Goal: Task Accomplishment & Management: Use online tool/utility

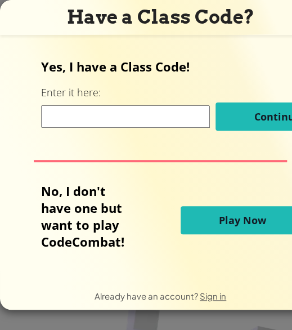
scroll to position [0, 6]
click at [79, 116] on input at bounding box center [125, 116] width 169 height 23
click at [148, 45] on form "Yes, I have a Class Code! Enter it here: YES Continue No, I don't have one but …" at bounding box center [160, 158] width 321 height 247
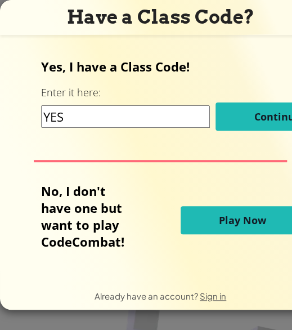
click at [91, 115] on input "YES" at bounding box center [125, 116] width 169 height 23
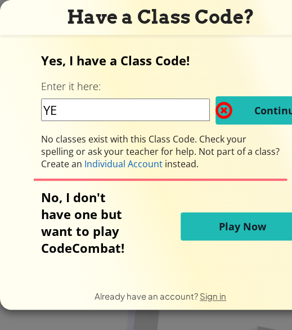
type input "Y"
click at [251, 231] on span "Play Now" at bounding box center [242, 227] width 47 height 14
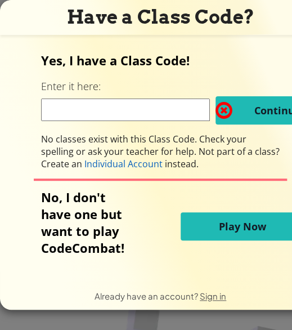
click at [251, 231] on span "Play Now" at bounding box center [242, 227] width 47 height 14
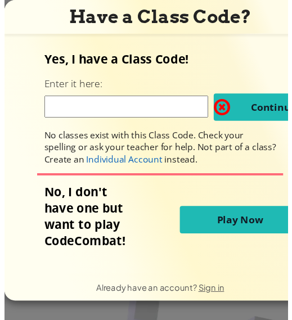
scroll to position [0, 40]
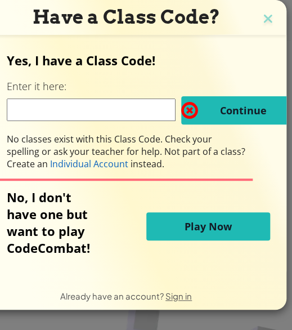
click at [207, 233] on span "Play Now" at bounding box center [208, 227] width 47 height 14
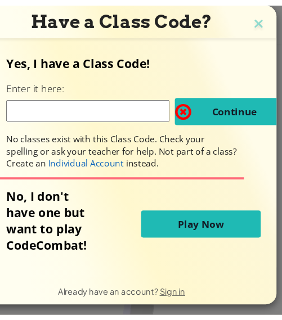
scroll to position [0, 0]
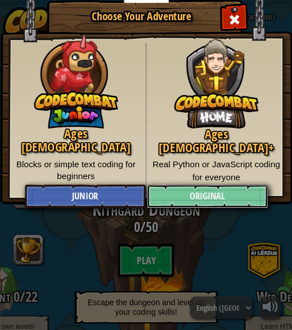
click at [172, 193] on link "Original" at bounding box center [207, 197] width 121 height 24
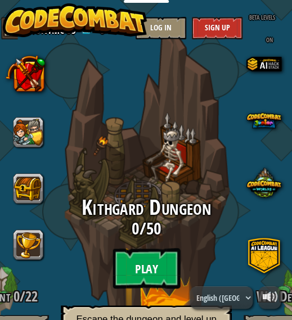
click at [141, 282] on btn "Play" at bounding box center [147, 268] width 68 height 41
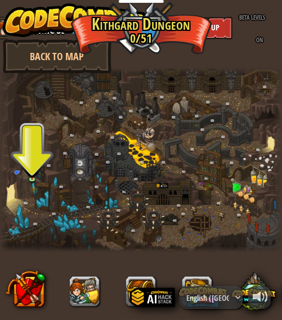
click at [18, 202] on div at bounding box center [141, 160] width 282 height 184
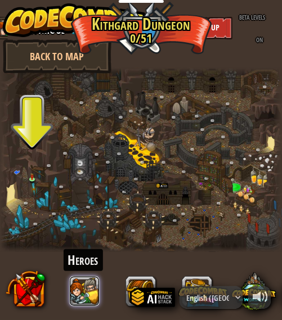
click at [77, 295] on button at bounding box center [84, 292] width 30 height 30
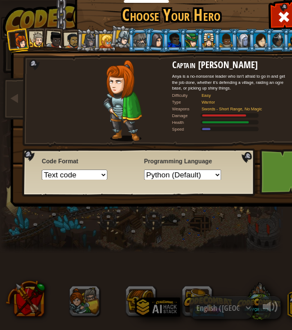
click at [46, 43] on li at bounding box center [53, 38] width 25 height 25
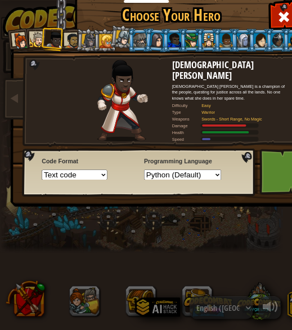
click at [154, 42] on div at bounding box center [157, 40] width 14 height 15
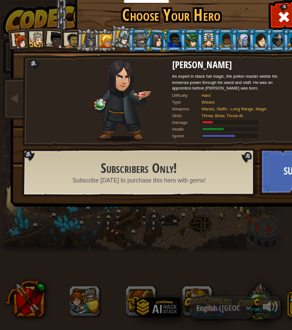
click at [107, 41] on div at bounding box center [106, 41] width 14 height 14
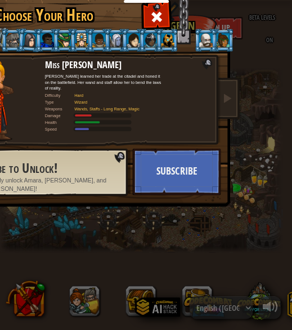
scroll to position [0, 129]
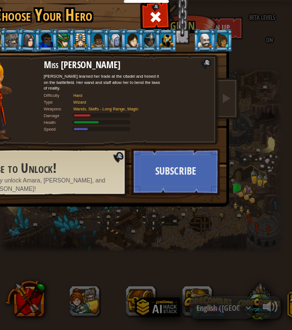
click at [194, 39] on li at bounding box center [204, 40] width 23 height 23
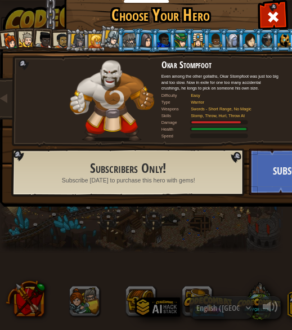
scroll to position [0, 0]
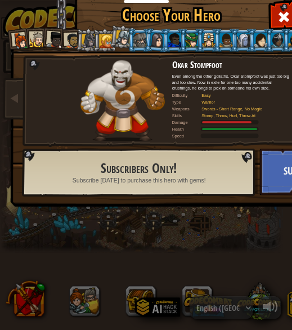
click at [28, 41] on div at bounding box center [20, 40] width 17 height 17
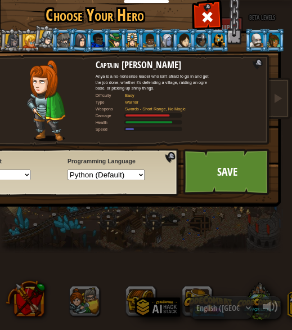
scroll to position [0, 78]
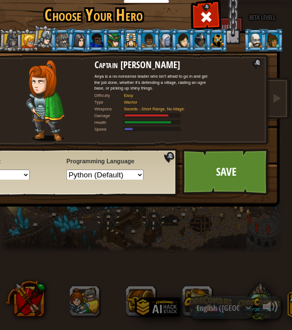
click at [220, 162] on link "Save" at bounding box center [226, 172] width 88 height 47
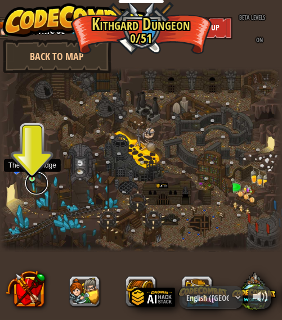
click at [35, 177] on link at bounding box center [36, 183] width 23 height 23
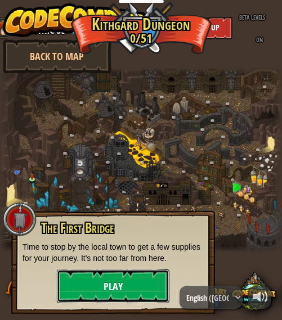
click at [109, 287] on button "Play" at bounding box center [113, 287] width 113 height 34
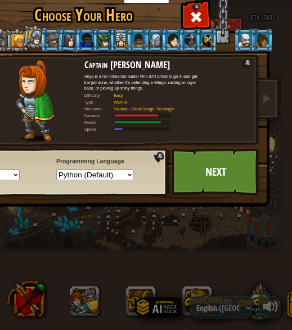
scroll to position [0, 92]
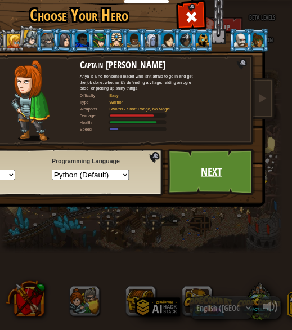
click at [210, 168] on link "Next" at bounding box center [211, 172] width 88 height 47
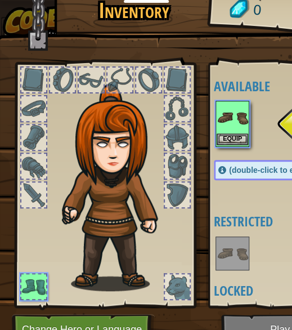
click at [246, 128] on img at bounding box center [233, 118] width 32 height 32
click at [228, 138] on button "Equip" at bounding box center [233, 139] width 32 height 12
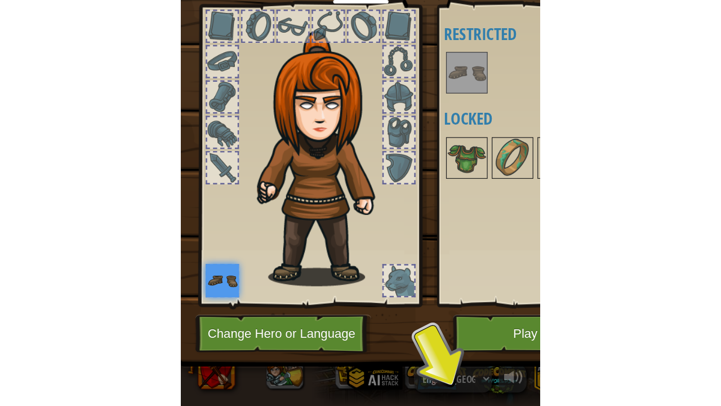
scroll to position [57, 0]
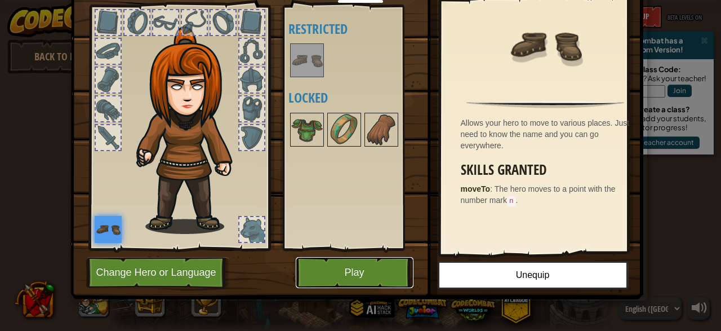
click at [292, 263] on button "Play" at bounding box center [355, 272] width 118 height 31
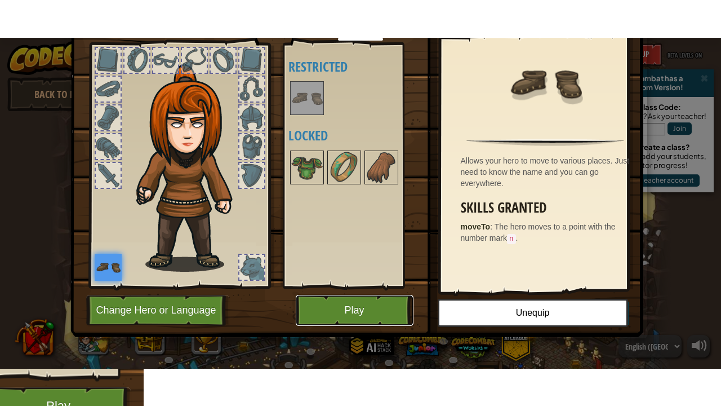
scroll to position [0, 0]
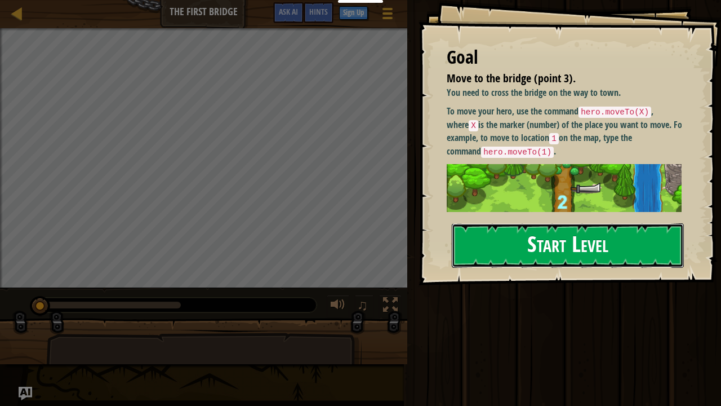
click at [292, 251] on button "Start Level" at bounding box center [568, 245] width 232 height 44
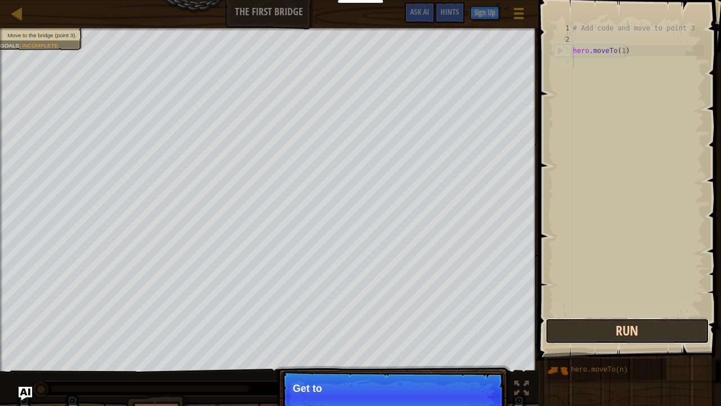
click at [292, 330] on button "Run" at bounding box center [627, 331] width 164 height 26
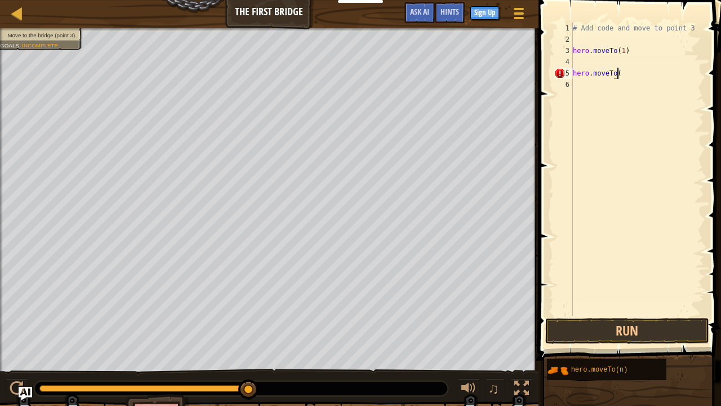
scroll to position [5, 3]
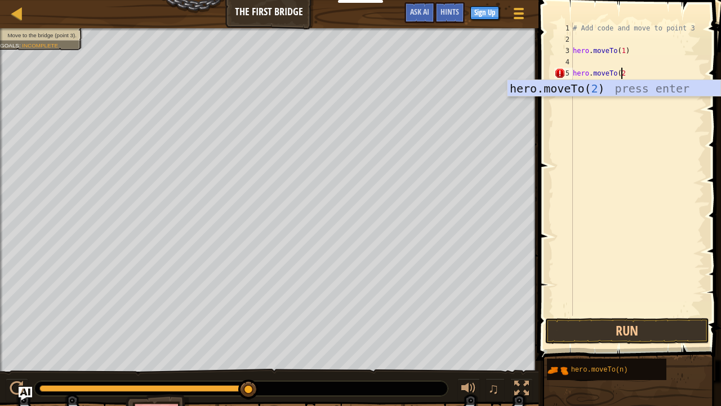
type textarea "hero.moveTo(2)"
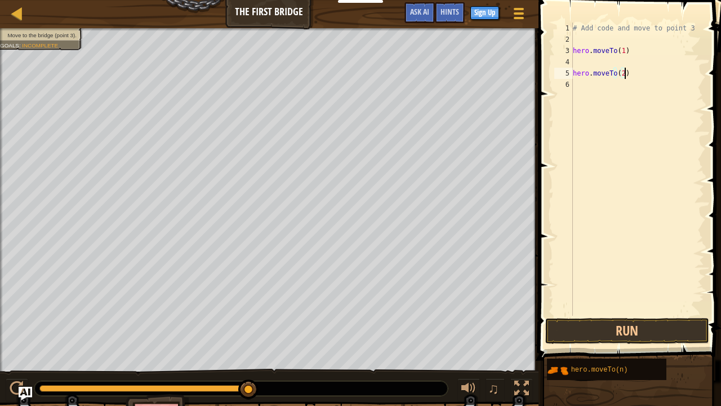
scroll to position [0, 0]
click at [292, 330] on button "Run" at bounding box center [627, 331] width 164 height 26
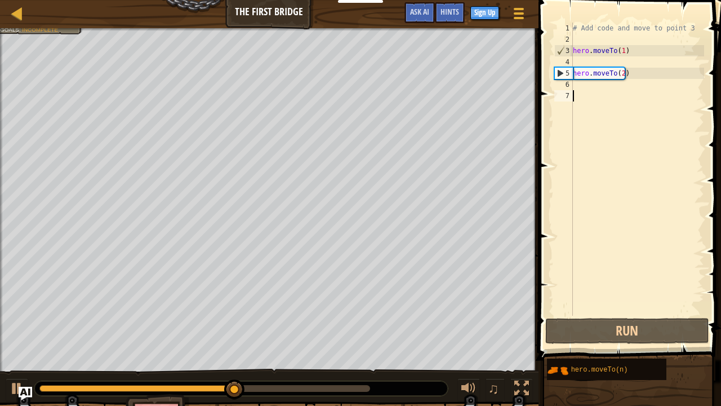
click at [292, 91] on div "# Add code and move to point 3 hero . moveTo ( 1 ) hero . moveTo ( 2 )" at bounding box center [637, 180] width 133 height 315
click at [292, 86] on div "# Add code and move to point 3 hero . moveTo ( 1 ) hero . moveTo ( 2 )" at bounding box center [637, 180] width 133 height 315
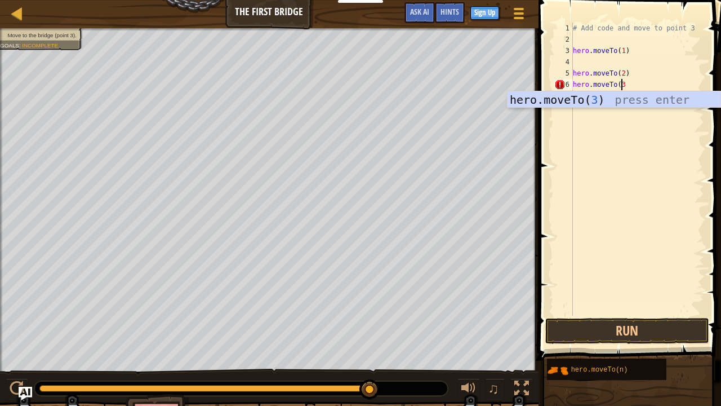
scroll to position [5, 3]
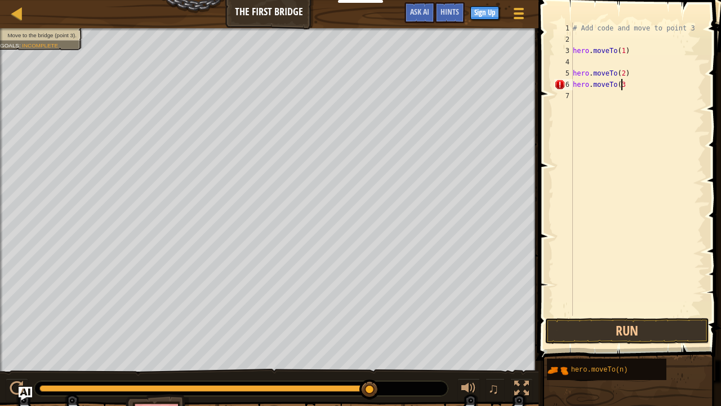
type textarea "hero.moveTo(3)"
click at [292, 328] on button "Run" at bounding box center [627, 331] width 164 height 26
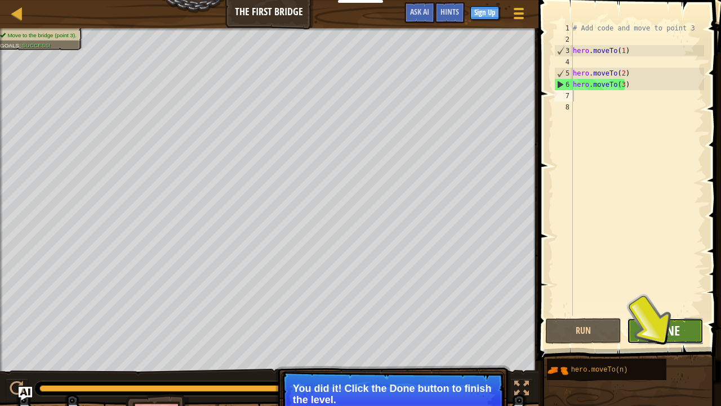
click at [292, 330] on span "Done" at bounding box center [665, 330] width 29 height 18
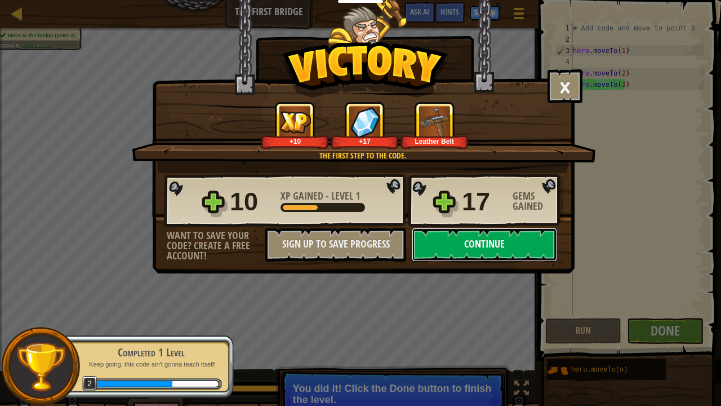
click at [292, 251] on button "Continue" at bounding box center [484, 245] width 145 height 34
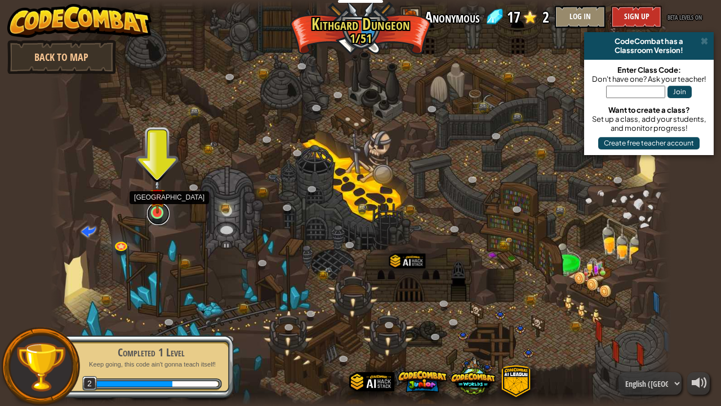
click at [159, 217] on link at bounding box center [158, 213] width 23 height 23
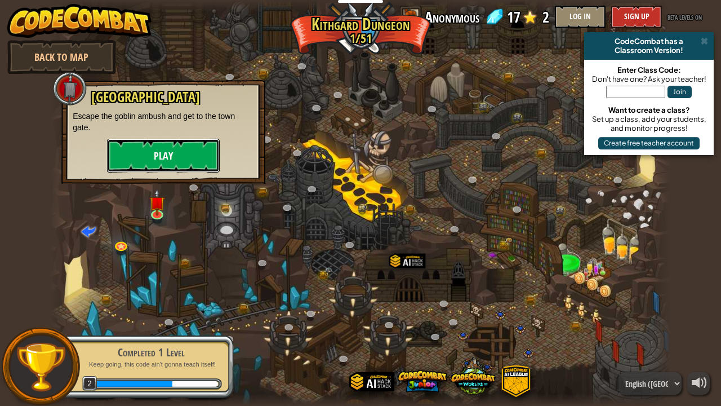
click at [180, 163] on button "Play" at bounding box center [163, 156] width 113 height 34
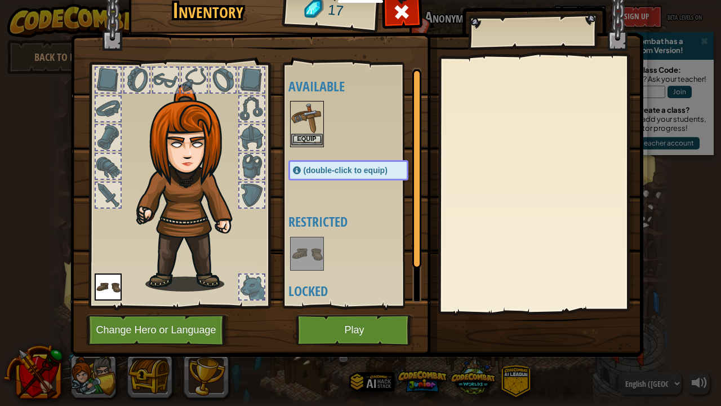
click at [292, 130] on img at bounding box center [307, 118] width 32 height 32
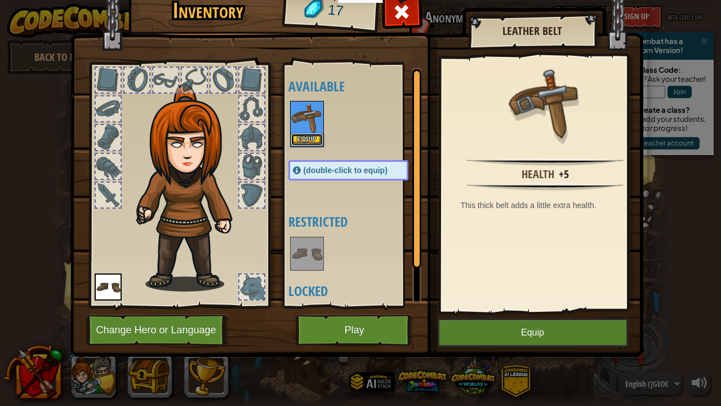
click at [292, 139] on button "Equip" at bounding box center [307, 139] width 32 height 12
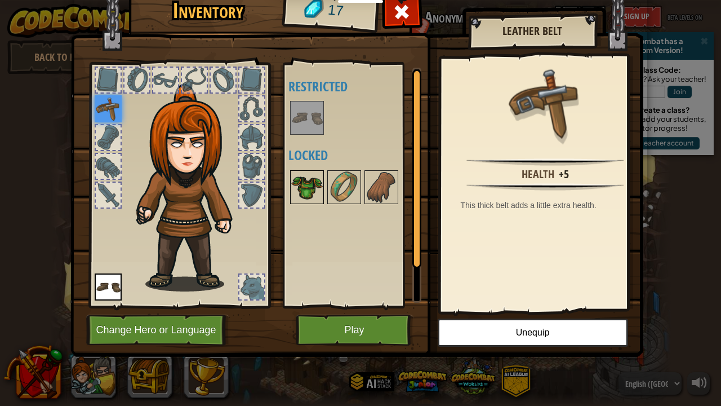
click at [292, 180] on img at bounding box center [307, 187] width 32 height 32
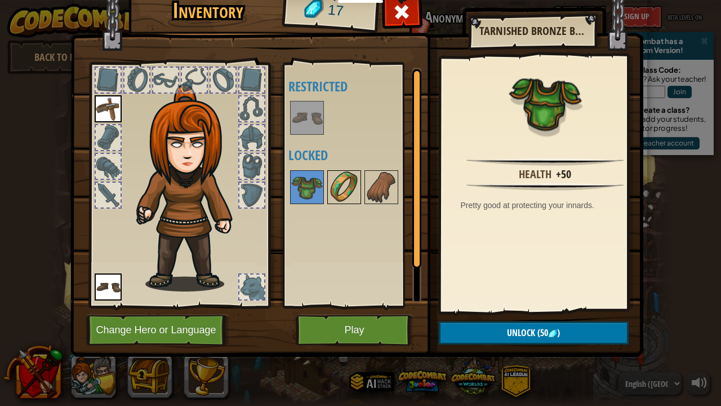
click at [292, 182] on img at bounding box center [344, 187] width 32 height 32
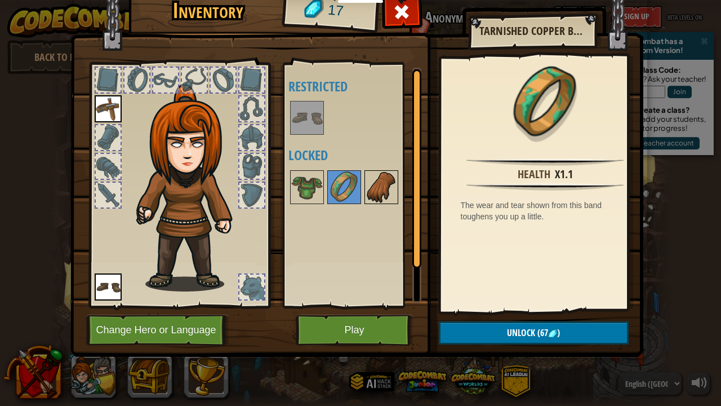
click at [292, 192] on img at bounding box center [382, 187] width 32 height 32
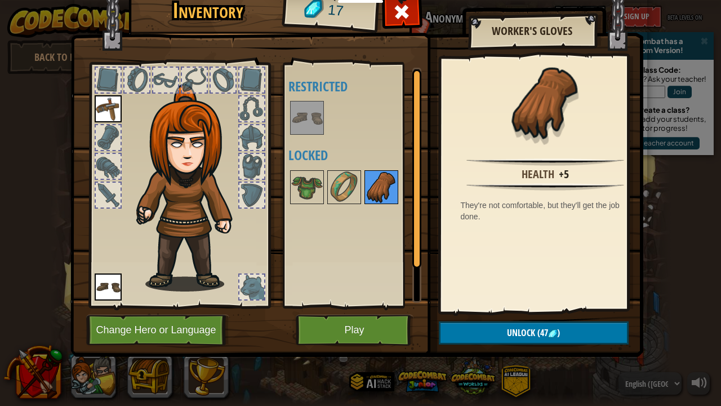
click at [292, 192] on img at bounding box center [382, 187] width 32 height 32
click at [292, 330] on button "Play" at bounding box center [355, 329] width 118 height 31
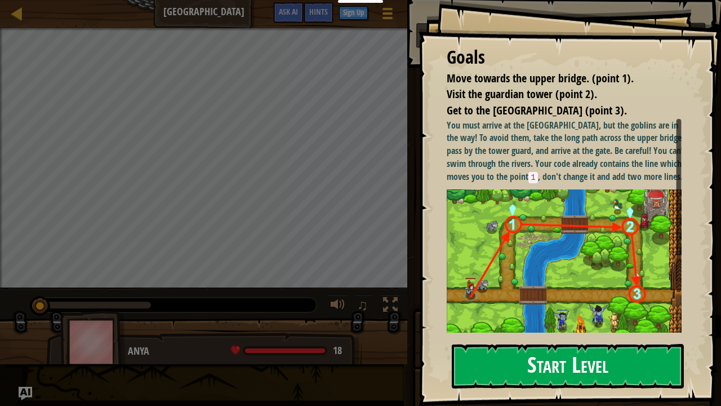
click at [292, 330] on button "Start Level" at bounding box center [568, 366] width 232 height 44
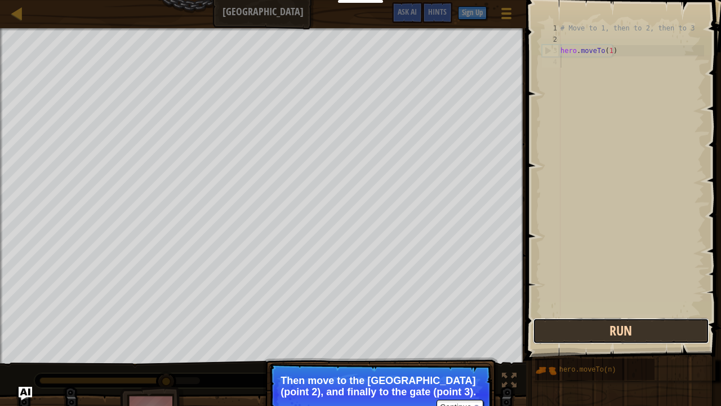
click at [292, 330] on button "Run" at bounding box center [621, 331] width 176 height 26
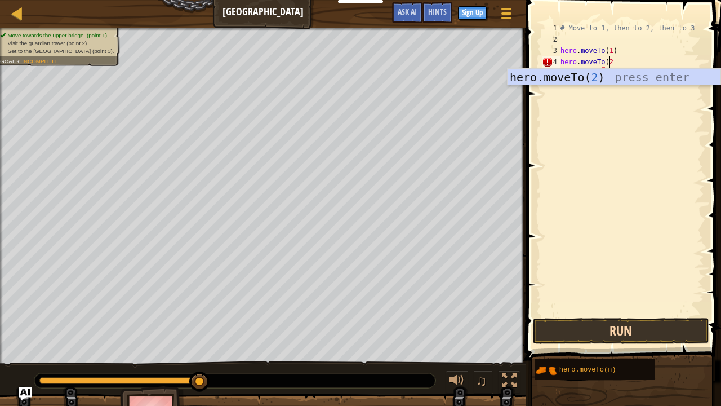
scroll to position [5, 3]
type textarea "hero.moveTo(2)"
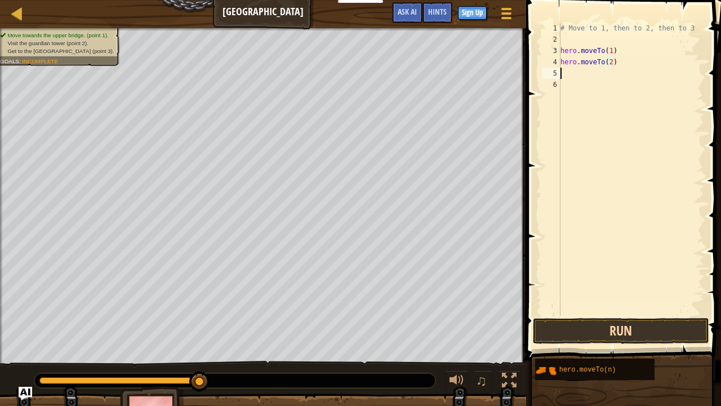
scroll to position [0, 0]
click at [292, 329] on button "Run" at bounding box center [621, 331] width 176 height 26
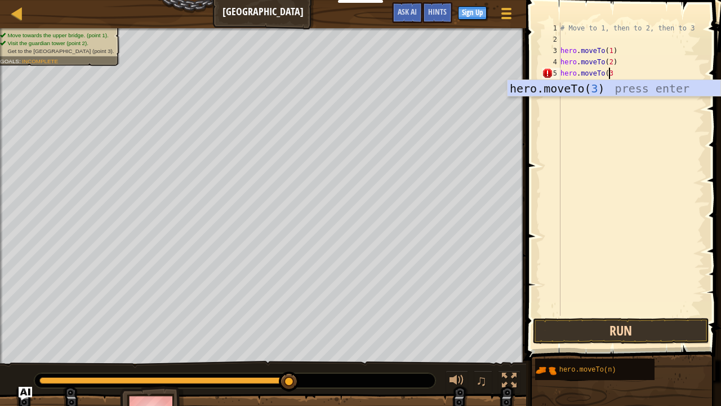
scroll to position [5, 3]
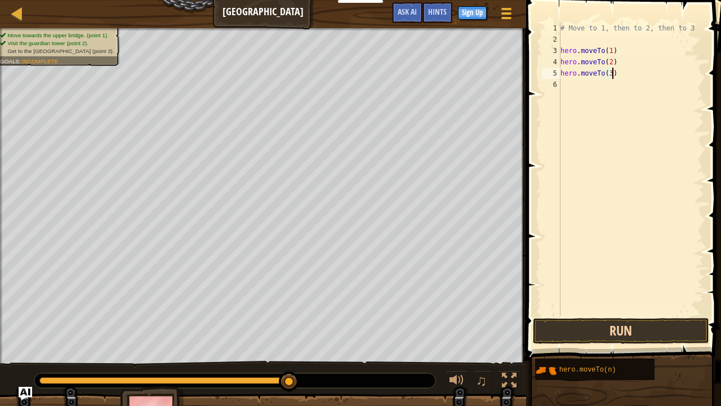
type textarea "hero.moveTo(3)"
click at [292, 330] on button "Run" at bounding box center [621, 331] width 176 height 26
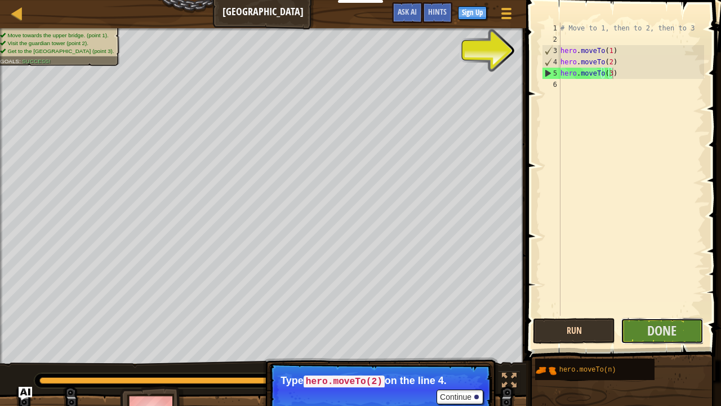
click at [292, 330] on span "Done" at bounding box center [661, 330] width 29 height 18
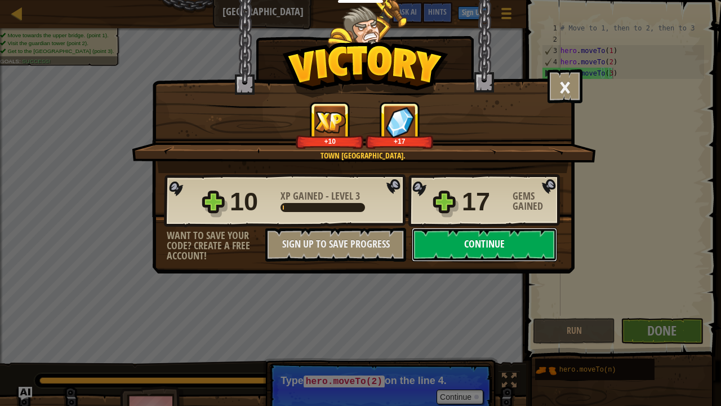
click at [292, 247] on button "Continue" at bounding box center [484, 245] width 145 height 34
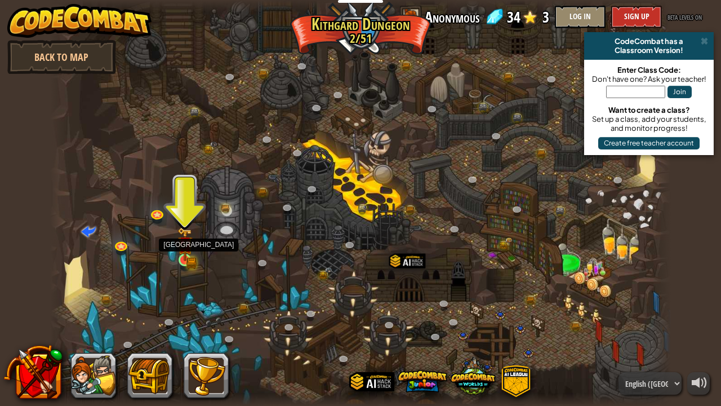
click at [182, 255] on img at bounding box center [184, 244] width 15 height 34
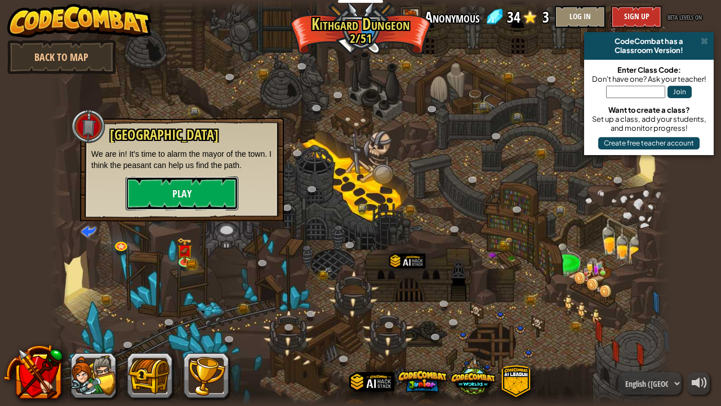
click at [170, 195] on button "Play" at bounding box center [182, 193] width 113 height 34
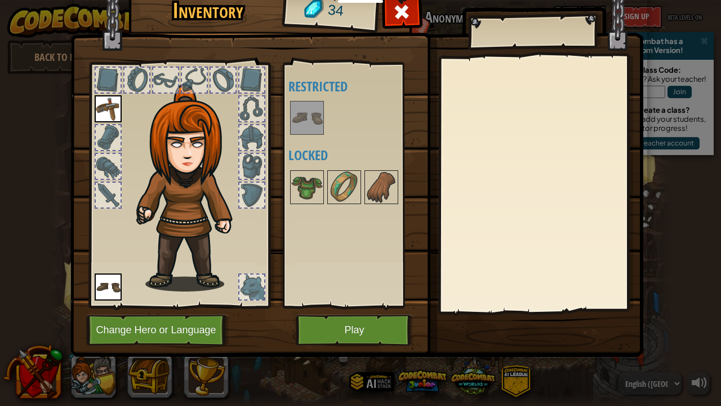
click at [292, 126] on img at bounding box center [307, 118] width 32 height 32
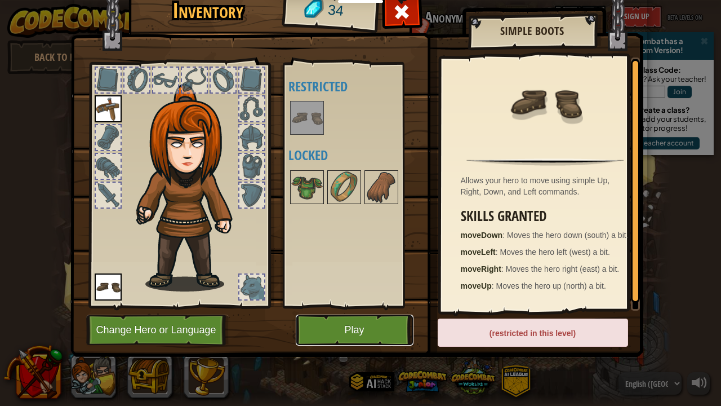
click at [292, 330] on button "Play" at bounding box center [355, 329] width 118 height 31
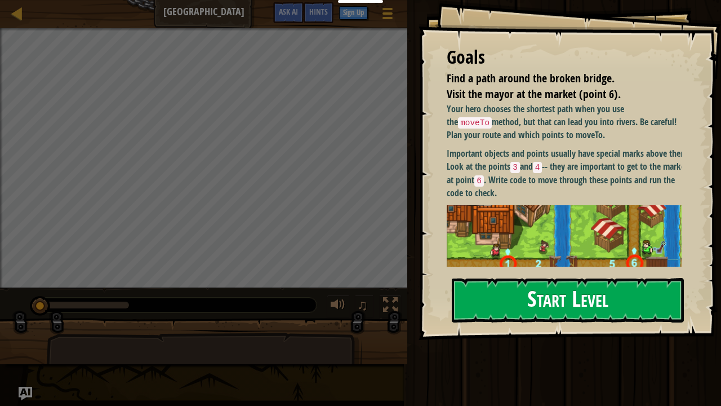
click at [292, 199] on div "Your hero chooses the shortest path when you use the moveTo method, but that ca…" at bounding box center [569, 252] width 244 height 299
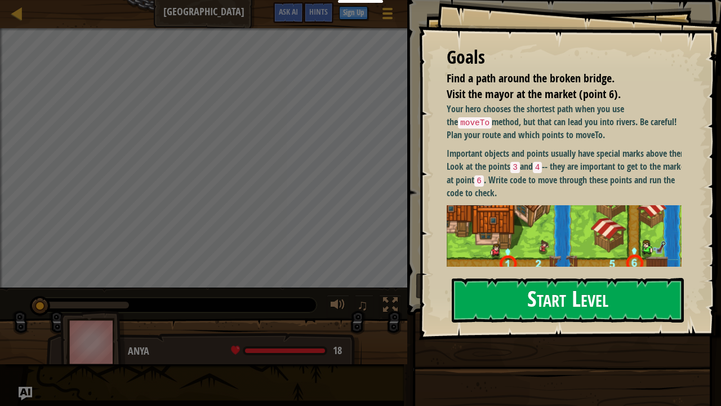
click at [292, 308] on button "Start Level" at bounding box center [568, 300] width 232 height 44
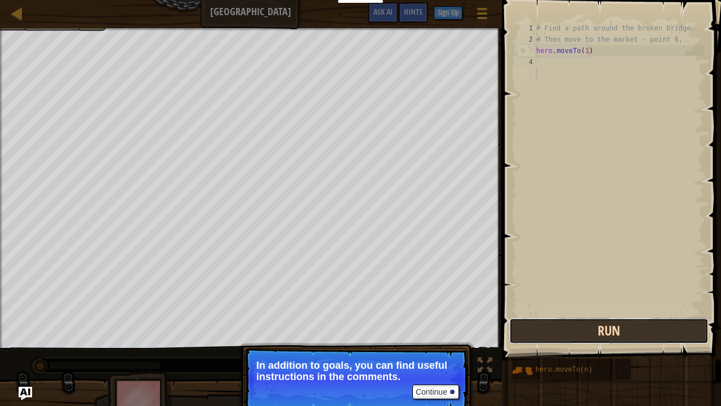
click at [292, 330] on button "Run" at bounding box center [608, 331] width 199 height 26
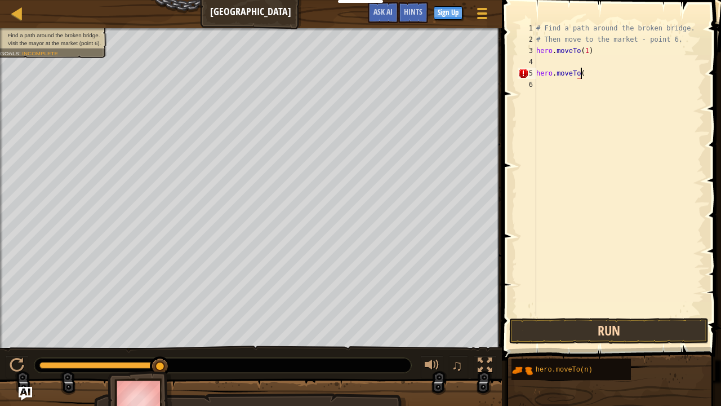
scroll to position [5, 3]
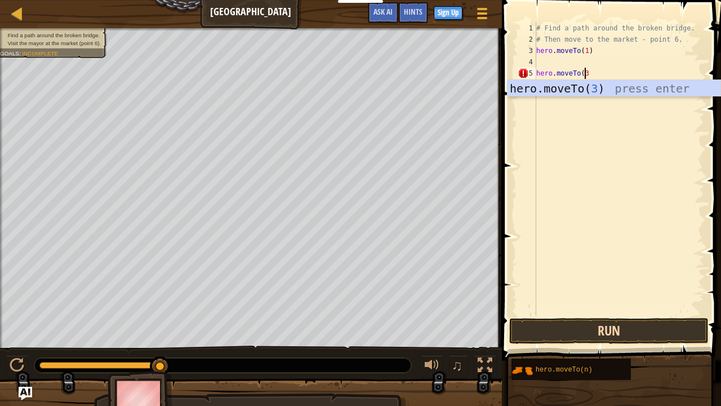
type textarea "hero.moveTo(3)"
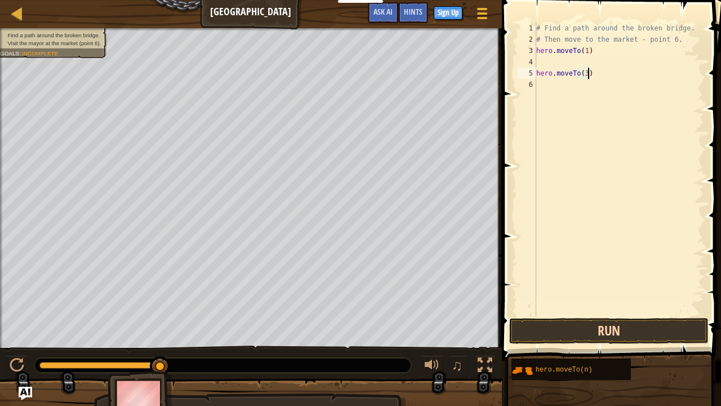
scroll to position [0, 0]
click at [292, 328] on button "Run" at bounding box center [608, 331] width 199 height 26
type textarea "hero.moveTo(5)"
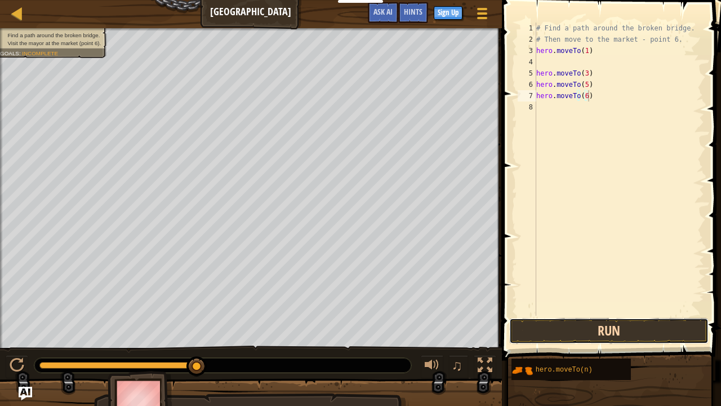
click at [292, 328] on button "Run" at bounding box center [608, 331] width 199 height 26
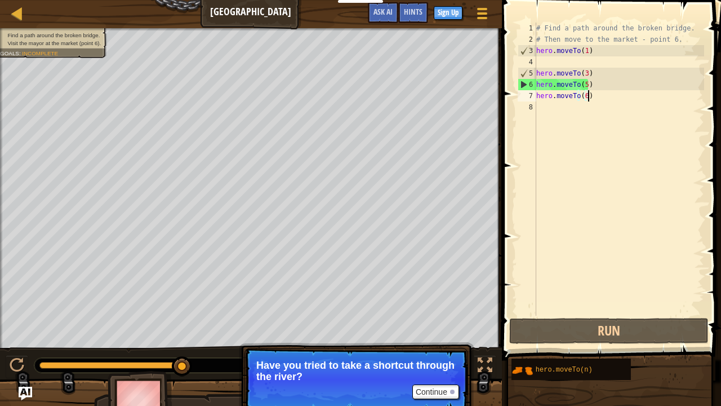
click at [292, 74] on div "# Find a path around the broken bridge. # Then move to the market - point 6. he…" at bounding box center [619, 180] width 170 height 315
type textarea "hero.moveTo(3)"
click at [292, 330] on button "Continue" at bounding box center [435, 391] width 47 height 15
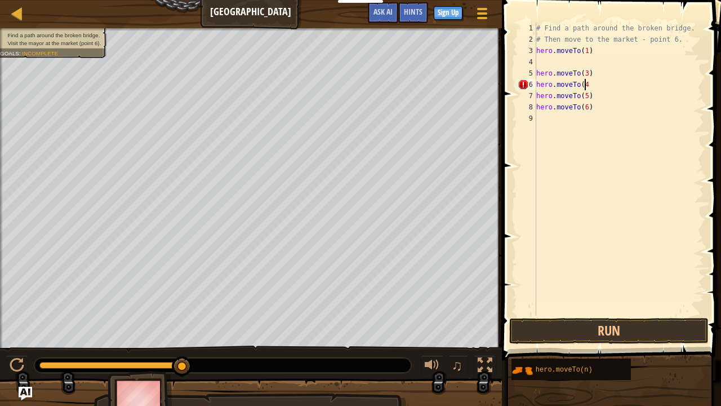
type textarea "hero.moveTo(4)"
click at [292, 330] on button "Run" at bounding box center [608, 331] width 199 height 26
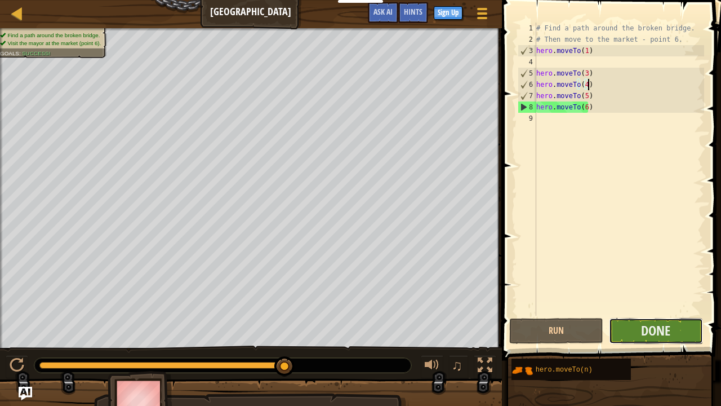
click at [292, 330] on button "Done" at bounding box center [656, 331] width 94 height 26
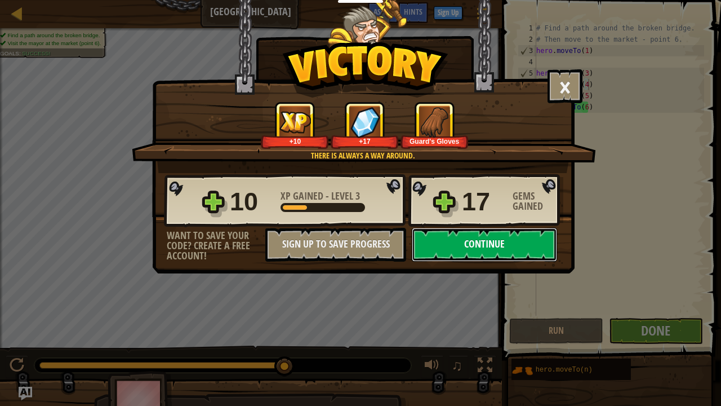
click at [292, 251] on button "Continue" at bounding box center [484, 245] width 145 height 34
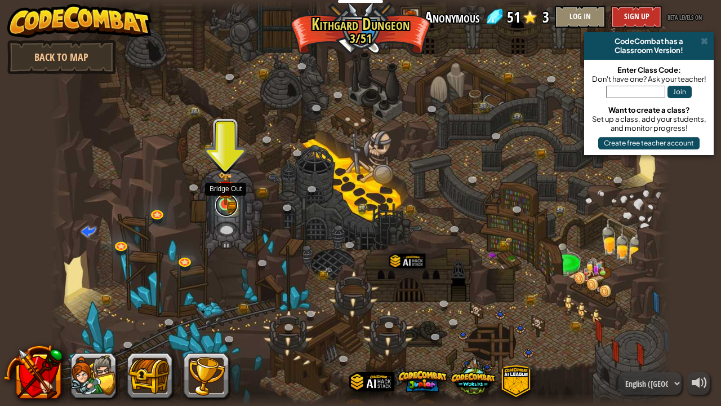
click at [225, 211] on link at bounding box center [226, 205] width 23 height 23
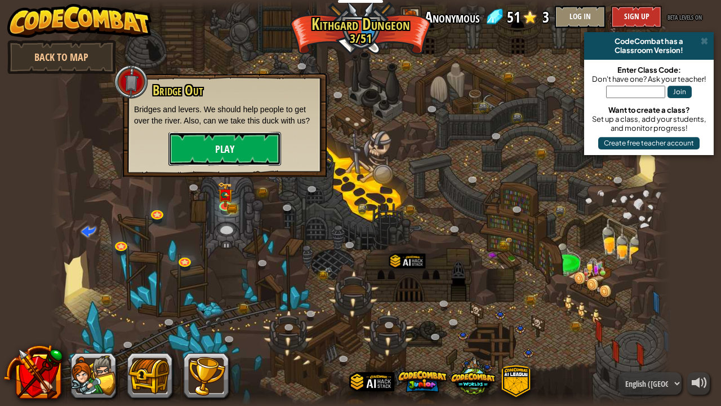
click at [211, 154] on button "Play" at bounding box center [224, 149] width 113 height 34
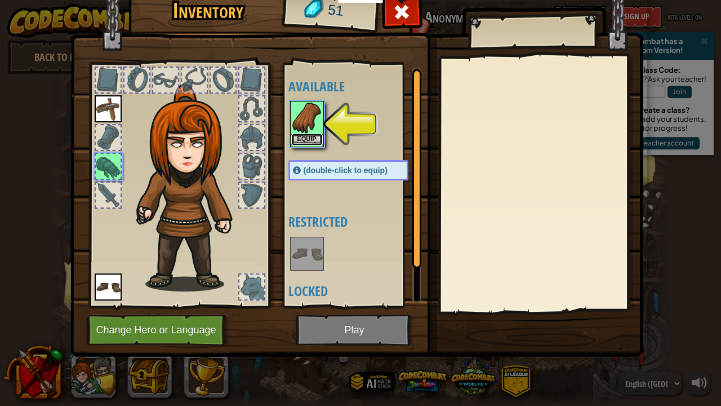
click at [292, 135] on button "Equip" at bounding box center [307, 139] width 32 height 12
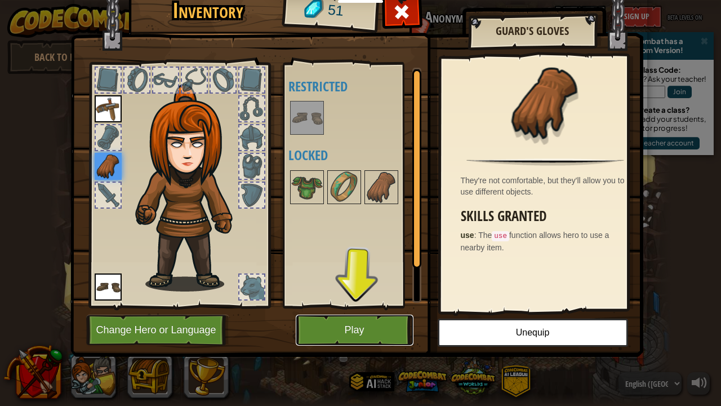
click at [292, 330] on button "Play" at bounding box center [355, 329] width 118 height 31
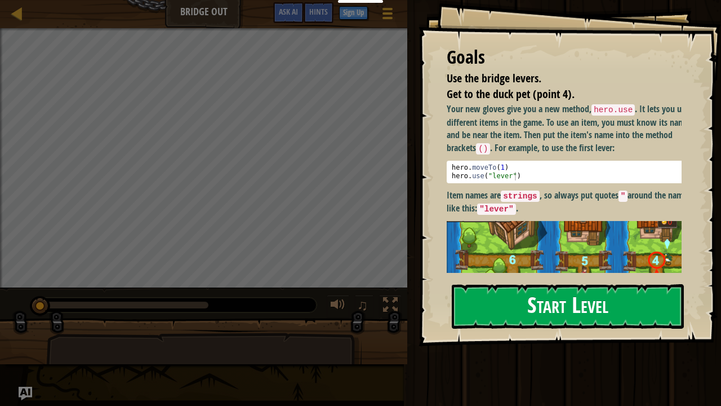
click at [292, 203] on p "Item names are strings , so always put quotes " around the name, like this: "le…" at bounding box center [569, 202] width 244 height 26
click at [292, 314] on button "Start Level" at bounding box center [568, 306] width 232 height 44
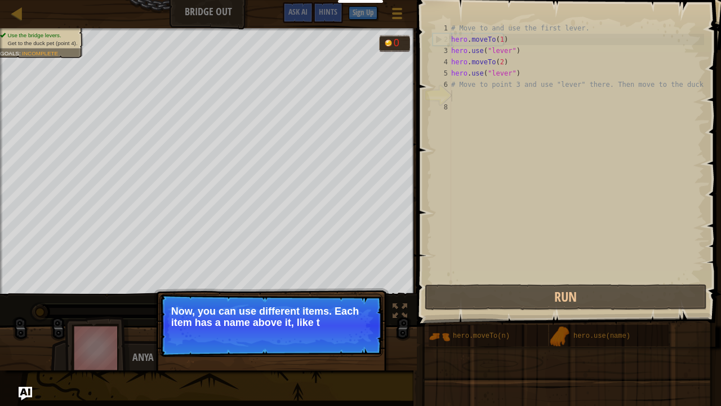
click at [292, 330] on p "Continue Now, you can use different items. Each item has a name above it, like t" at bounding box center [271, 324] width 224 height 63
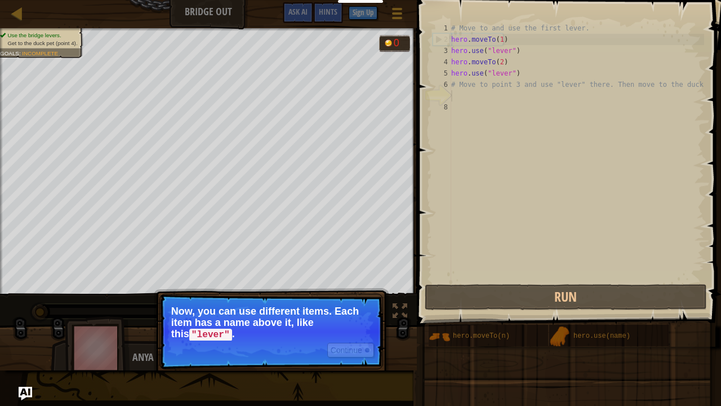
click at [292, 330] on p "Now, you can use different items. Each item has a name above it, like this "lev…" at bounding box center [271, 322] width 200 height 35
click at [292, 330] on button "Continue" at bounding box center [350, 349] width 47 height 15
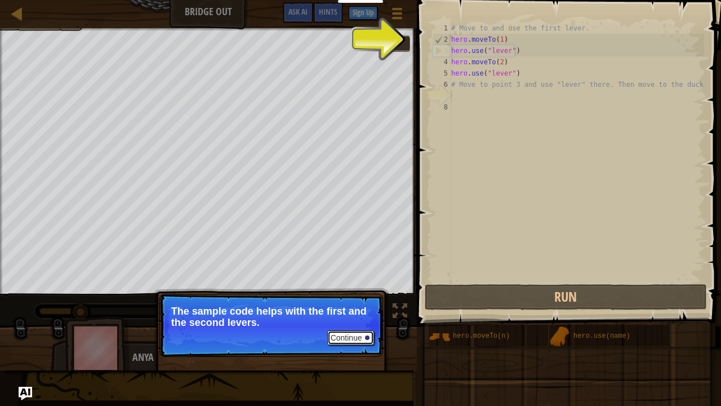
click at [292, 330] on button "Continue" at bounding box center [350, 337] width 47 height 15
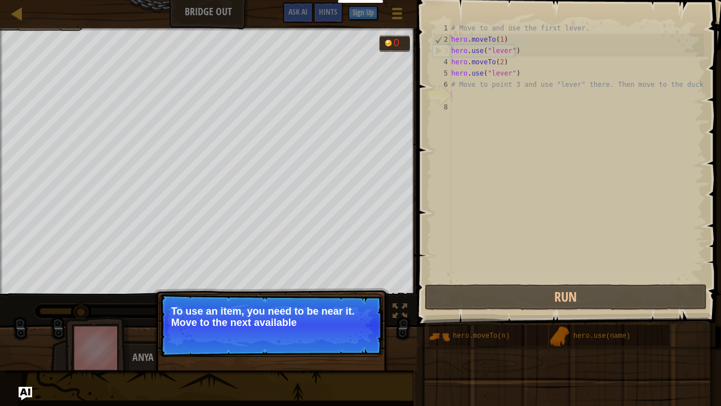
click at [292, 330] on p "Continue To use an item, you need to be near it. Move to the next available" at bounding box center [271, 324] width 224 height 63
click at [292, 330] on p "Continue To use an item, you need to be near it. Move to the next available bri…" at bounding box center [271, 324] width 224 height 63
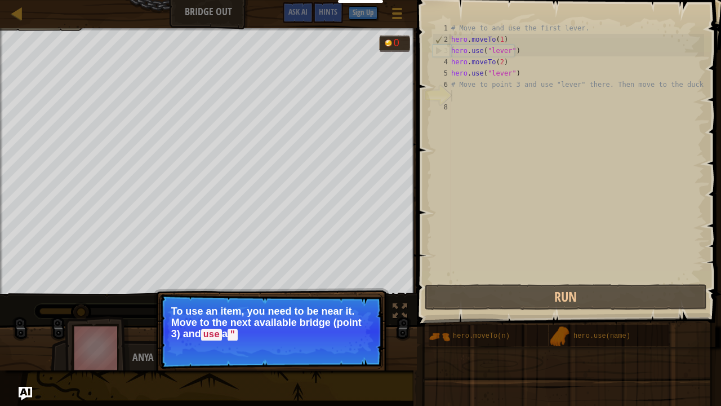
drag, startPoint x: 353, startPoint y: 344, endPoint x: 529, endPoint y: 145, distance: 266.2
click at [292, 145] on div "Map Bridge Out Game Menu Done Sign Up Hints Ask AI 1 הההההההההההההההההההההההההה…" at bounding box center [360, 203] width 721 height 406
click at [292, 145] on div "# Move to and use the first lever. hero . moveTo ( 1 ) hero . use ( "lever" ) h…" at bounding box center [576, 164] width 255 height 282
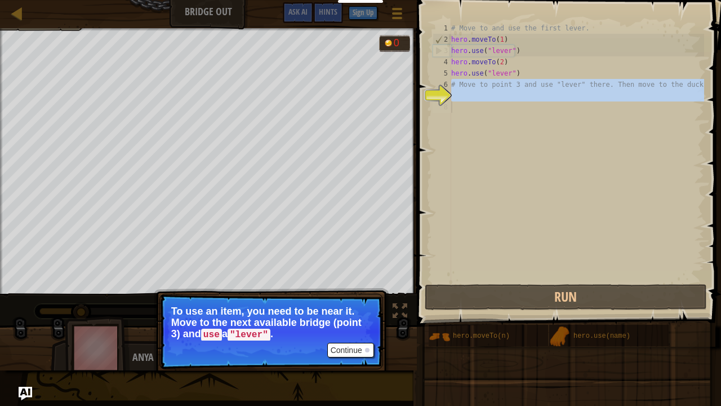
drag, startPoint x: 446, startPoint y: 87, endPoint x: 354, endPoint y: 355, distance: 282.9
click at [292, 330] on div "Map Bridge Out Game Menu Done Sign Up Hints Ask AI 1 הההההההההההההההההההההההההה…" at bounding box center [360, 203] width 721 height 406
click at [292, 330] on button "Continue" at bounding box center [350, 349] width 47 height 15
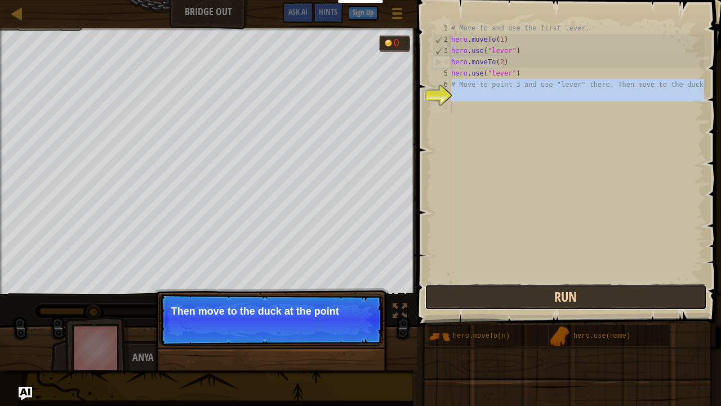
click at [292, 295] on button "Run" at bounding box center [566, 297] width 282 height 26
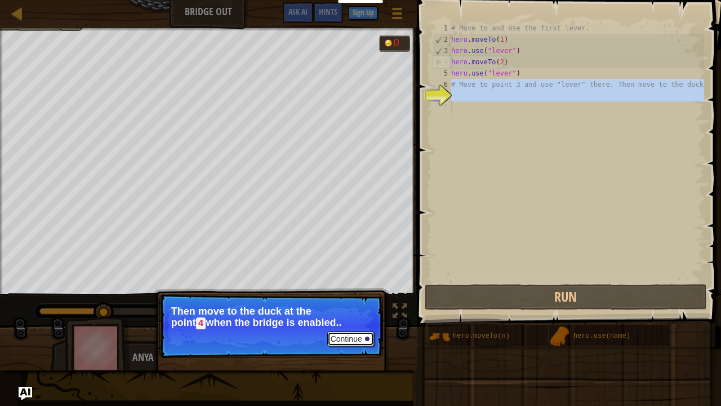
click at [292, 330] on button "Continue" at bounding box center [350, 338] width 47 height 15
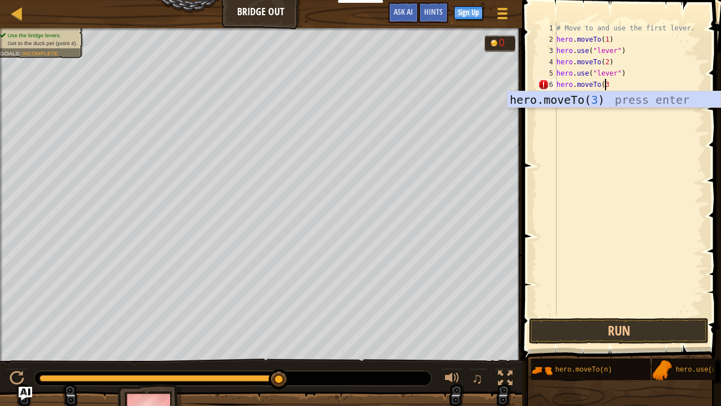
scroll to position [5, 3]
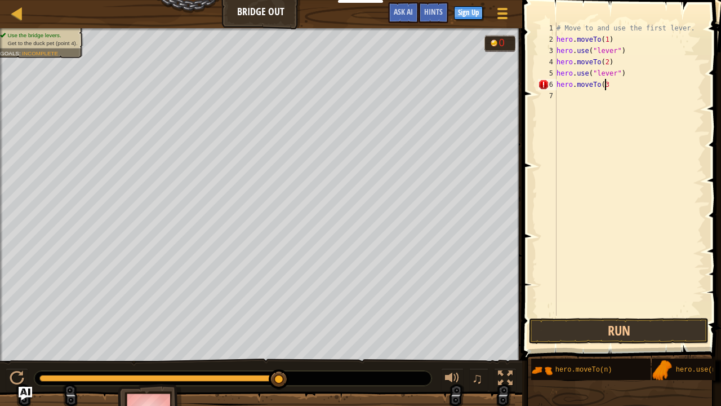
type textarea "hero.moveTo(3)"
click at [292, 330] on button "Run" at bounding box center [619, 331] width 180 height 26
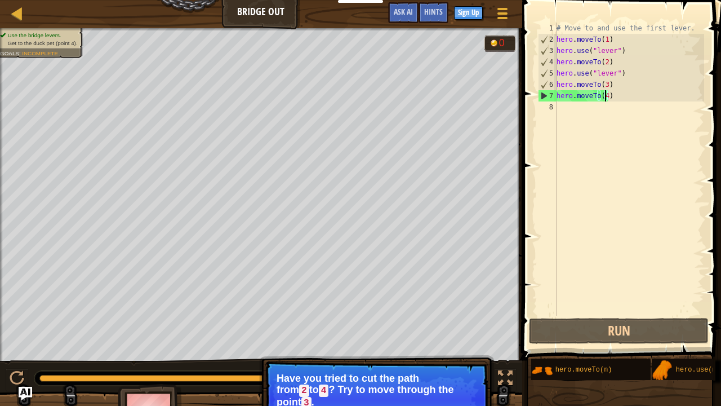
click at [292, 97] on div "# Move to and use the first lever. hero . moveTo ( 1 ) hero . use ( "lever" ) h…" at bounding box center [629, 180] width 150 height 315
click at [292, 83] on div "# Move to and use the first lever. hero . moveTo ( 1 ) hero . use ( "lever" ) h…" at bounding box center [629, 180] width 150 height 315
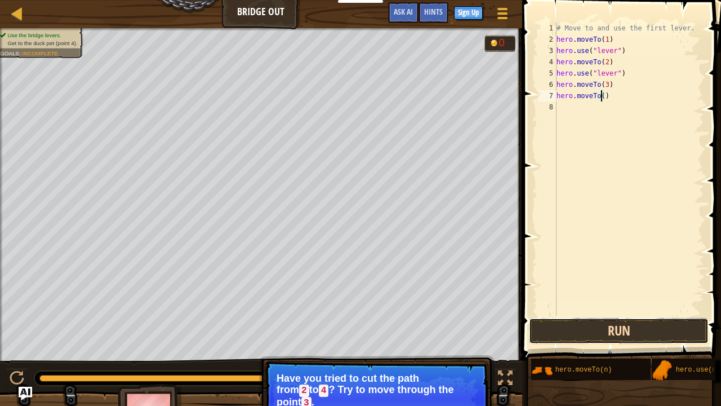
click at [292, 330] on button "Run" at bounding box center [619, 331] width 180 height 26
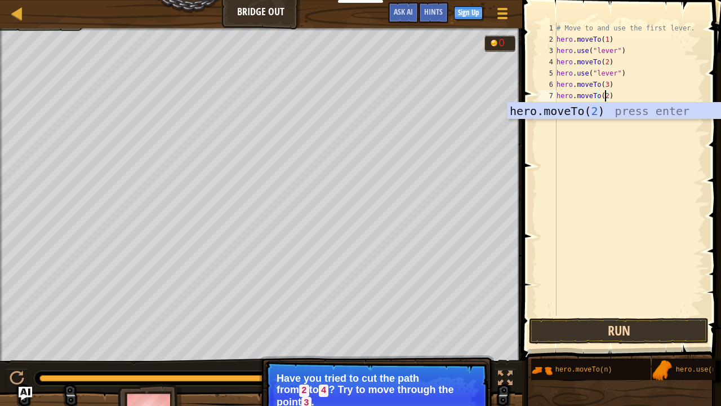
type textarea "hero.moveTo(2)"
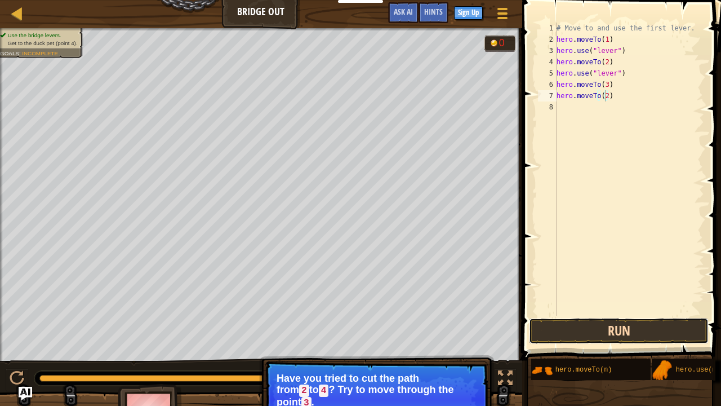
click at [292, 330] on button "Run" at bounding box center [619, 331] width 180 height 26
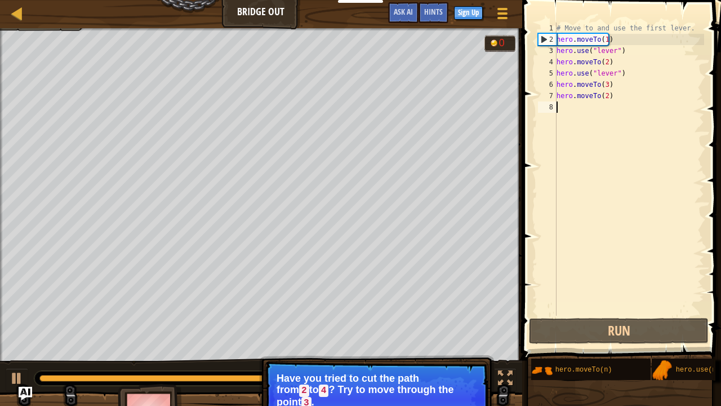
click at [292, 113] on div "# Move to and use the first lever. hero . moveTo ( 1 ) hero . use ( "lever" ) h…" at bounding box center [629, 180] width 150 height 315
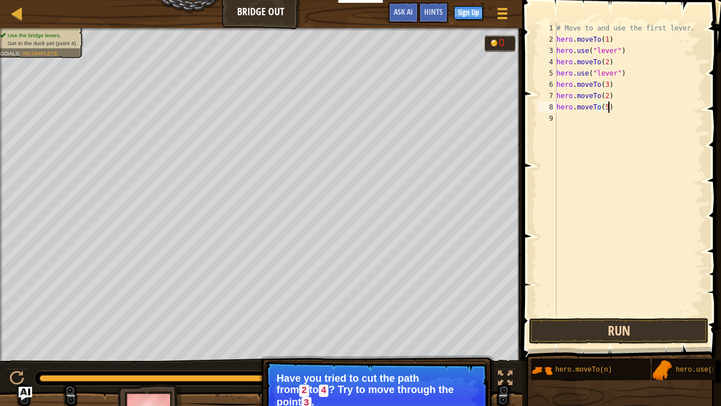
type textarea "hero.moveTo(5)"
click at [292, 330] on button "Run" at bounding box center [619, 331] width 180 height 26
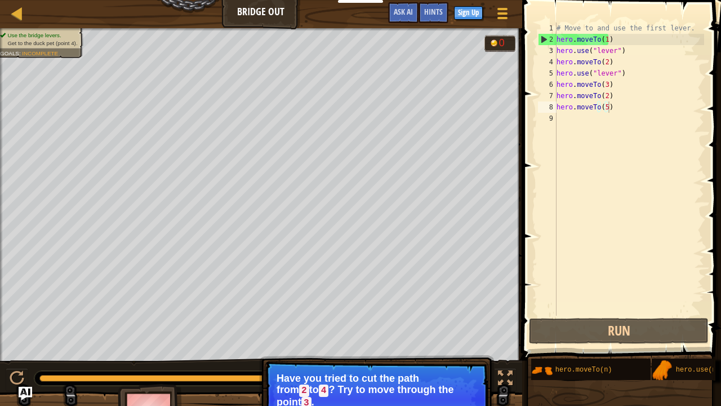
click at [8, 12] on div "Map Bridge Out Game Menu Done Sign Up Hints Ask AI" at bounding box center [261, 14] width 522 height 28
click at [11, 15] on div at bounding box center [17, 13] width 14 height 14
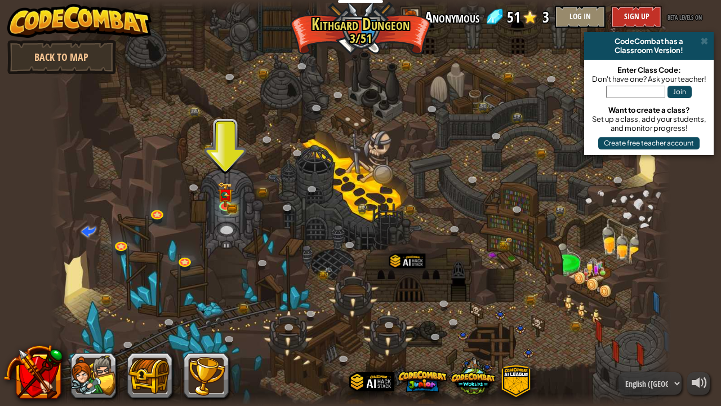
click at [292, 0] on div "powered by Back to Map CodeCombat has a Classroom Version! Enter Class Code: Do…" at bounding box center [360, 203] width 721 height 406
